Goal: Task Accomplishment & Management: Complete application form

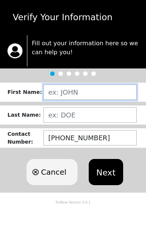
click at [56, 95] on input "text" at bounding box center [89, 92] width 93 height 15
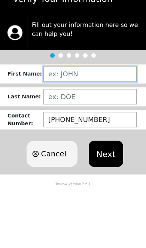
type input "[PERSON_NAME]"
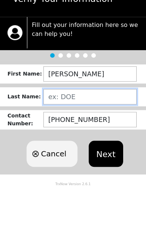
type input "F"
type input "[PERSON_NAME]"
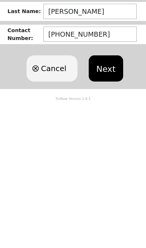
click at [108, 159] on button "Next" at bounding box center [106, 172] width 34 height 26
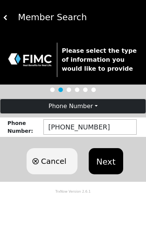
click at [101, 164] on button "Next" at bounding box center [106, 161] width 34 height 26
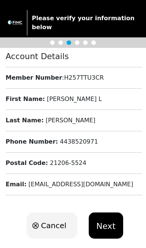
scroll to position [27, 0]
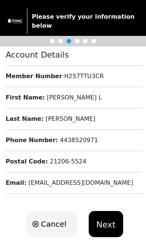
click at [107, 216] on button "Next" at bounding box center [106, 224] width 34 height 26
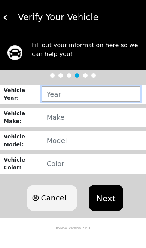
click at [57, 97] on input "text" at bounding box center [91, 93] width 98 height 15
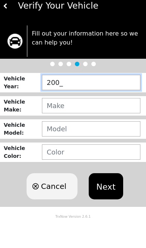
type input "2008"
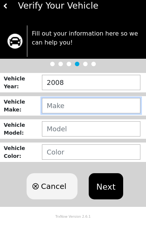
click at [59, 111] on input "text" at bounding box center [91, 117] width 98 height 15
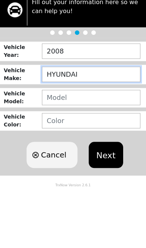
type input "HYUNDAI"
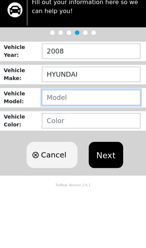
click at [56, 133] on input "text" at bounding box center [91, 140] width 98 height 15
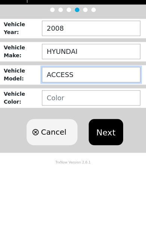
type input "ACCESS"
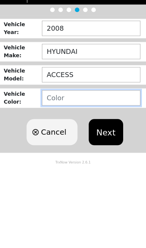
click at [53, 156] on input "text" at bounding box center [91, 163] width 98 height 15
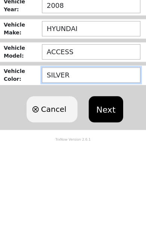
type input "SILVER"
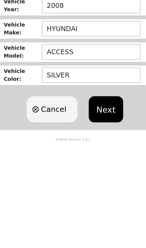
click at [104, 185] on button "Next" at bounding box center [106, 198] width 34 height 26
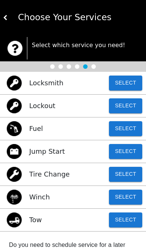
click at [127, 86] on button "Select" at bounding box center [125, 83] width 33 height 15
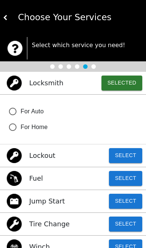
click at [19, 110] on input "For Auto" at bounding box center [13, 112] width 16 height 16
radio input "false"
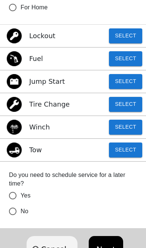
scroll to position [123, 0]
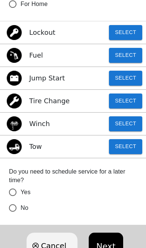
click at [19, 12] on input "No" at bounding box center [13, 4] width 16 height 16
radio input "false"
radio input "true"
click at [108, 244] on button "Next" at bounding box center [106, 246] width 34 height 26
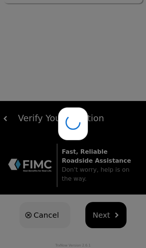
scroll to position [0, 0]
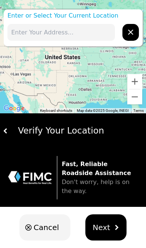
click at [24, 32] on input "text" at bounding box center [60, 32] width 107 height 17
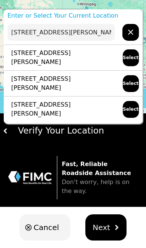
click at [37, 110] on p "[STREET_ADDRESS][PERSON_NAME]" at bounding box center [61, 109] width 108 height 18
type input "[STREET_ADDRESS][PERSON_NAME]"
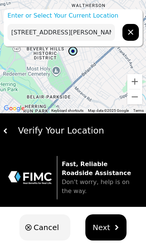
click at [104, 227] on span "Next" at bounding box center [102, 227] width 18 height 11
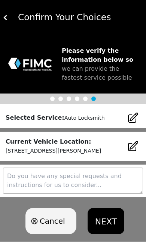
click at [20, 179] on textarea at bounding box center [73, 181] width 140 height 26
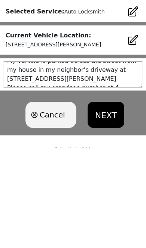
scroll to position [13, 0]
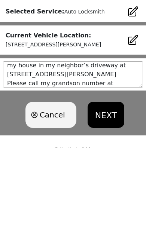
click at [133, 162] on textarea "My vehicle is parked across the street from my house in my neighbor’s driveway …" at bounding box center [73, 175] width 140 height 26
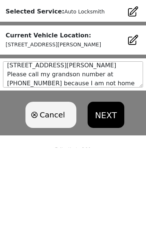
scroll to position [22, 0]
click at [85, 162] on textarea "My vehicle is parked across the street from my house in my neighbor’s driveway …" at bounding box center [73, 175] width 140 height 26
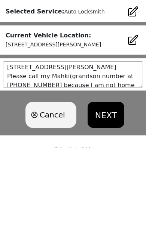
click at [125, 162] on textarea "My vehicle is parked across the street from my house in my neighbor’s driveway …" at bounding box center [73, 175] width 140 height 26
click at [123, 162] on textarea "My vehicle is parked across the street from my house in my neighbor’s driveway …" at bounding box center [73, 175] width 140 height 26
click at [63, 162] on textarea "My vehicle is parked across the street from my house in my neighbor’s driveway …" at bounding box center [73, 175] width 140 height 26
click at [99, 162] on textarea "My vehicle is parked across the street from my house in my neighbor’s driveway …" at bounding box center [73, 175] width 140 height 26
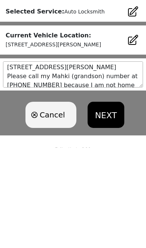
click at [60, 162] on textarea "My vehicle is parked across the street from my house in my neighbor’s driveway …" at bounding box center [73, 175] width 140 height 26
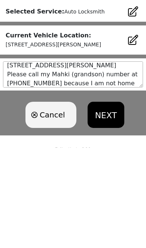
scroll to position [31, 0]
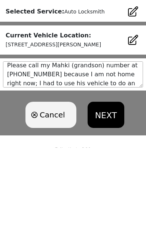
click at [139, 162] on textarea "My vehicle is parked across the street from my house in my neighbor’s driveway …" at bounding box center [73, 175] width 140 height 26
click at [129, 162] on textarea "My vehicle is parked across the street from my house in my neighbor’s driveway …" at bounding box center [73, 175] width 140 height 26
click at [131, 162] on textarea "My vehicle is parked across the street from my house in my neighbor’s driveway …" at bounding box center [73, 175] width 140 height 26
click at [40, 162] on textarea "My vehicle is parked across the street from my house in my neighbor’s driveway …" at bounding box center [73, 175] width 140 height 26
click at [83, 162] on textarea "My vehicle is parked across the street from my house in my neighbor’s driveway …" at bounding box center [73, 175] width 140 height 26
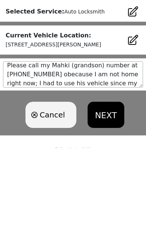
scroll to position [30, 0]
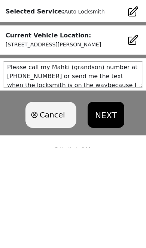
type textarea "My vehicle is parked across the street from my house in my neighbor’s driveway …"
click at [129, 162] on textarea "My vehicle is parked across the street from my house in my neighbor’s driveway …" at bounding box center [73, 175] width 140 height 26
click at [105, 202] on button "NEXT" at bounding box center [106, 215] width 37 height 26
